Goal: Task Accomplishment & Management: Manage account settings

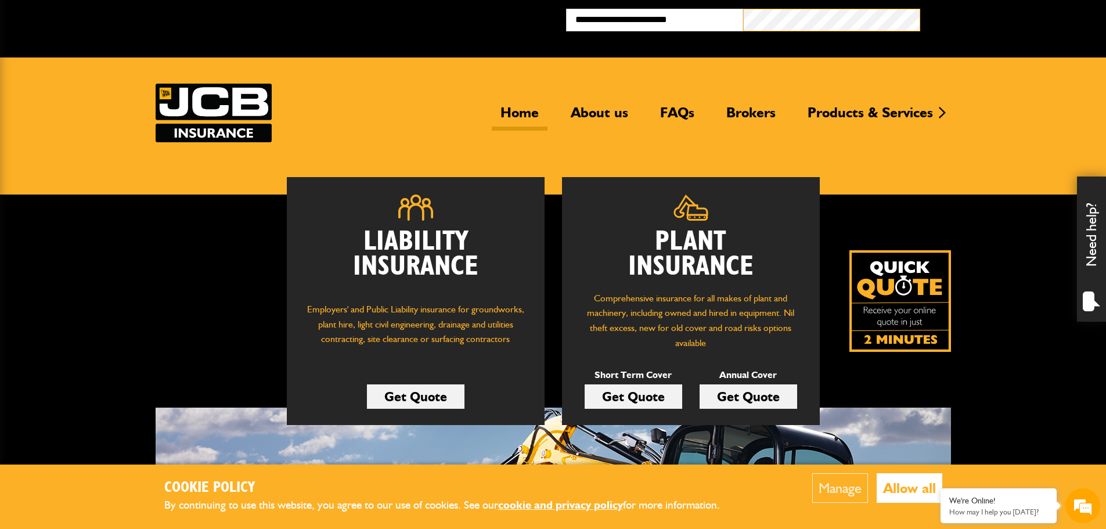
click at [920, 9] on button "Broker Login" at bounding box center [1008, 18] width 177 height 18
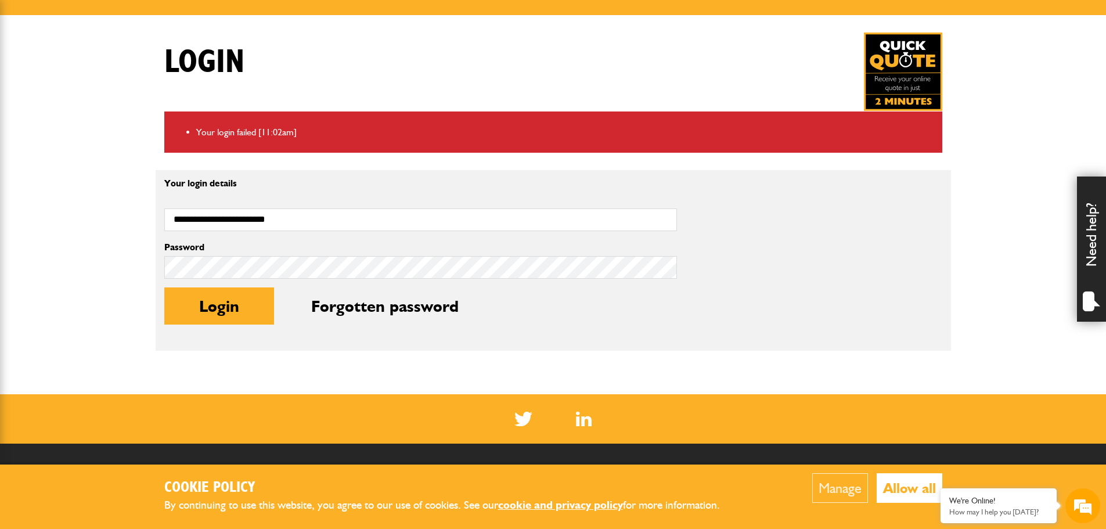
scroll to position [232, 0]
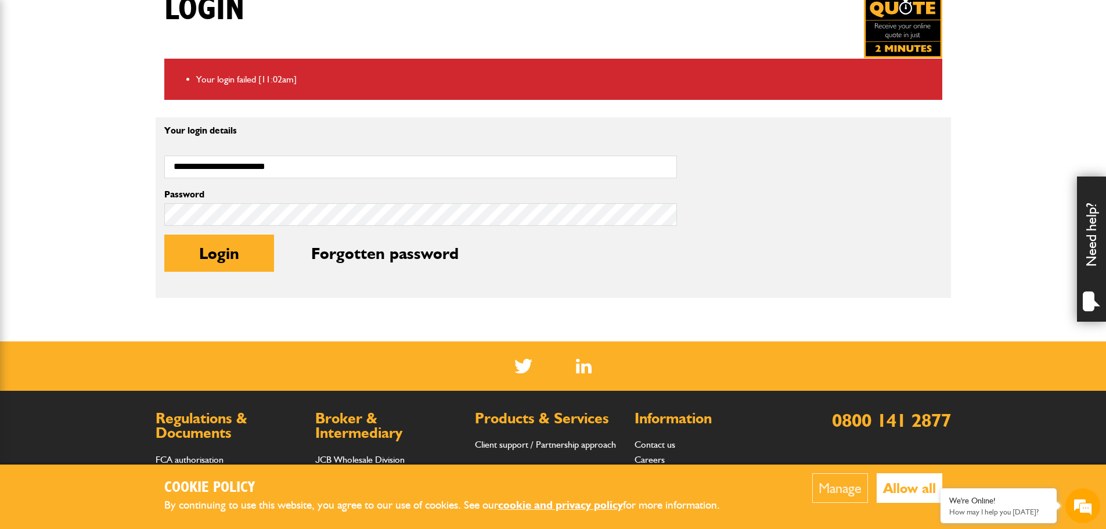
click at [326, 197] on label "Password" at bounding box center [420, 194] width 513 height 9
click at [0, 153] on body "Cookie Policy By continuing to use this website, you agree to our use of cookie…" at bounding box center [553, 220] width 1106 height 904
click at [0, 160] on body "Cookie Policy By continuing to use this website, you agree to our use of cookie…" at bounding box center [553, 220] width 1106 height 904
